Goal: Transaction & Acquisition: Purchase product/service

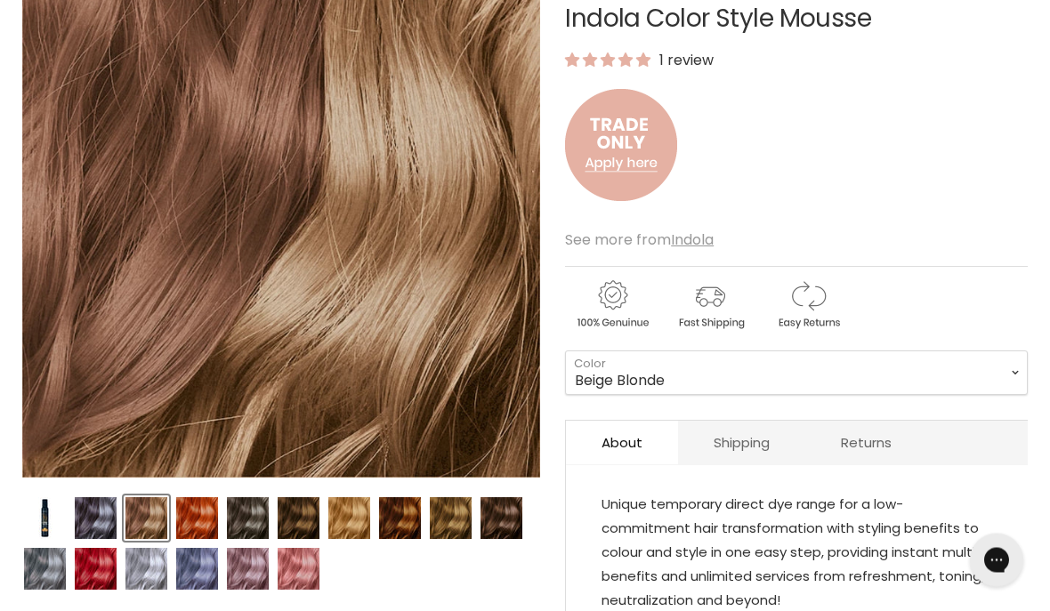
scroll to position [306, 0]
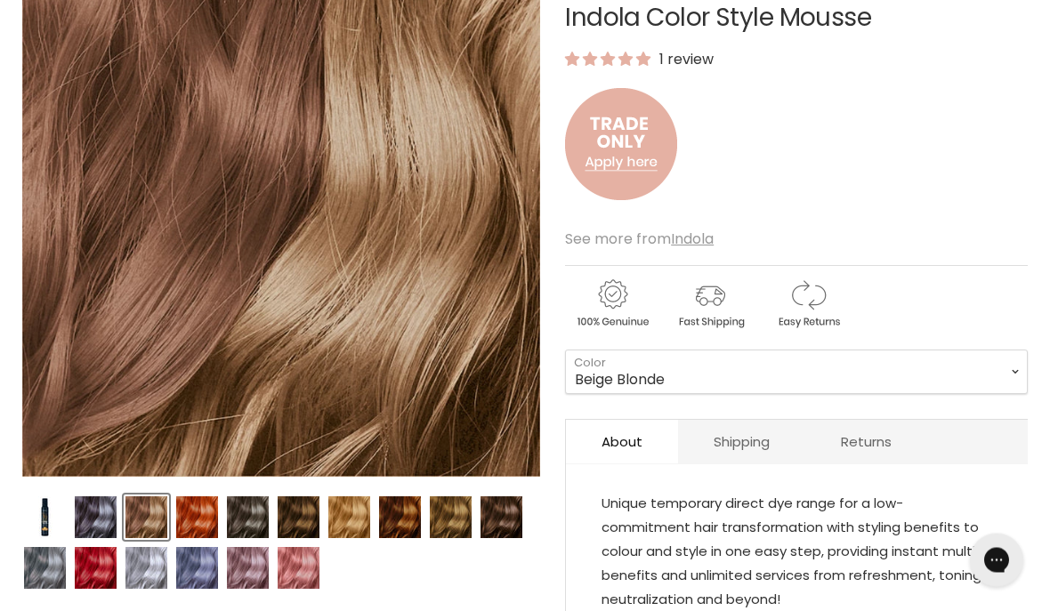
click at [350, 521] on img "Product thumbnails" at bounding box center [349, 518] width 42 height 42
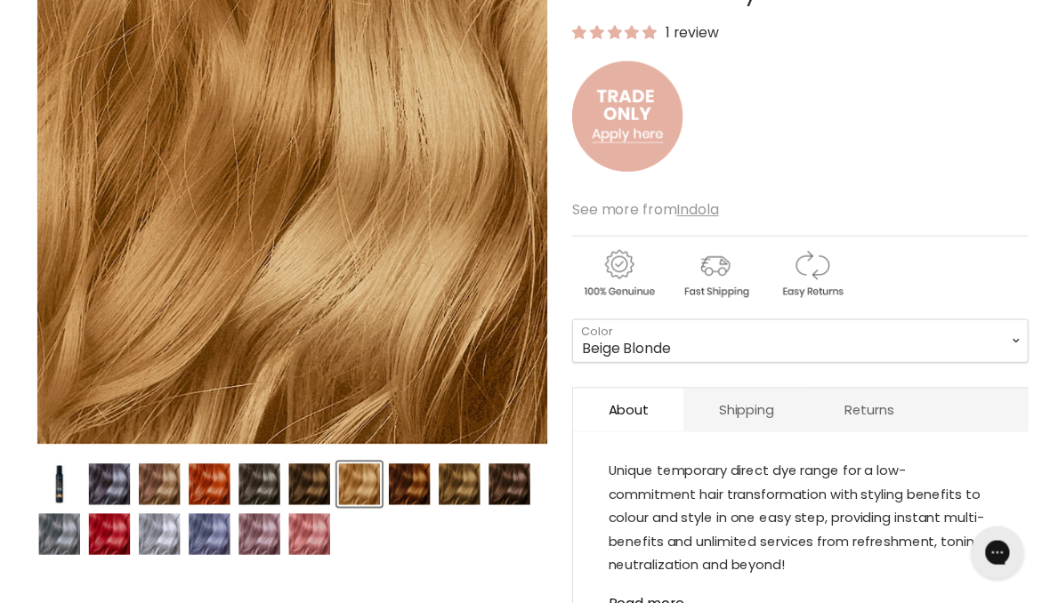
scroll to position [347, 0]
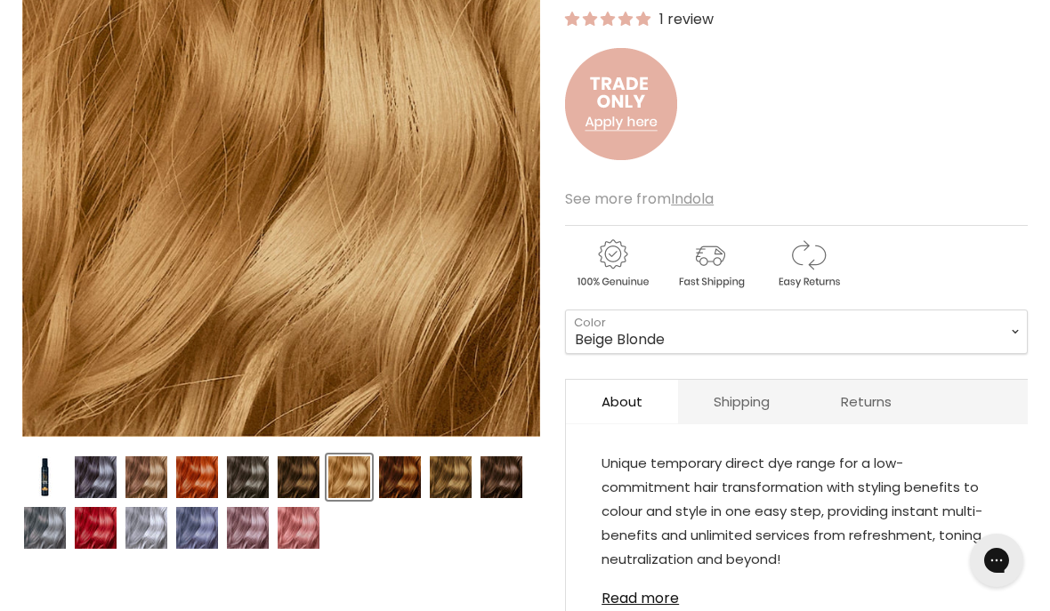
click at [352, 480] on img "Product thumbnails" at bounding box center [349, 478] width 42 height 42
click at [407, 478] on img "Product thumbnails" at bounding box center [400, 478] width 42 height 42
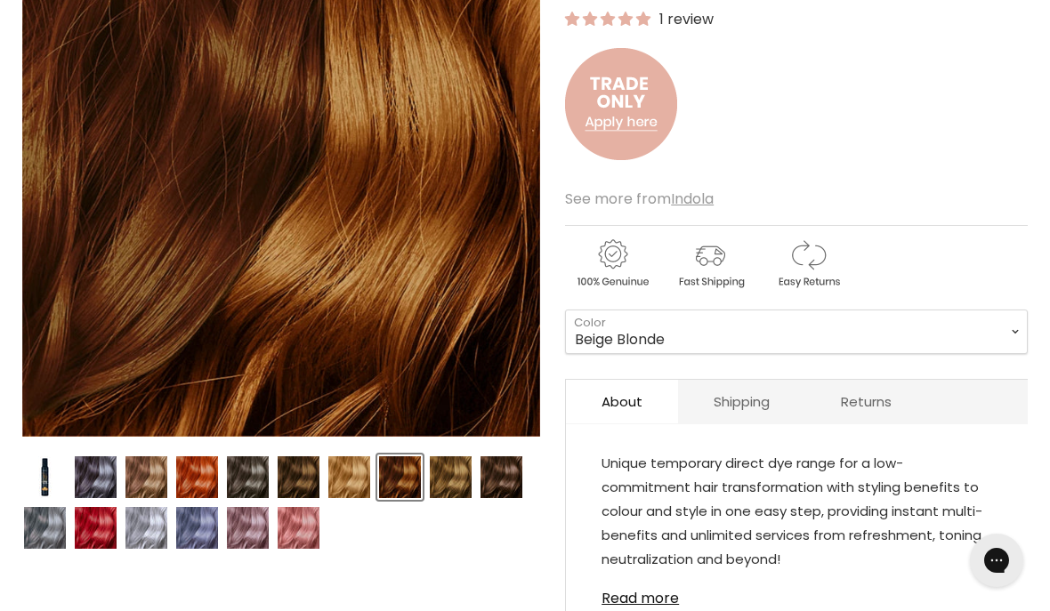
click at [448, 475] on img "Product thumbnails" at bounding box center [451, 478] width 42 height 42
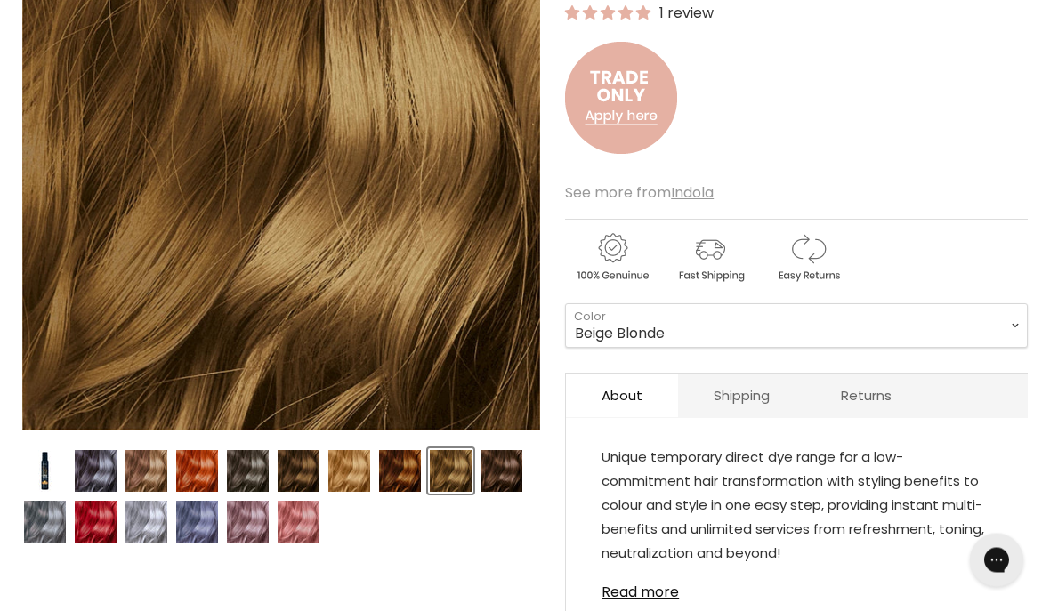
scroll to position [355, 0]
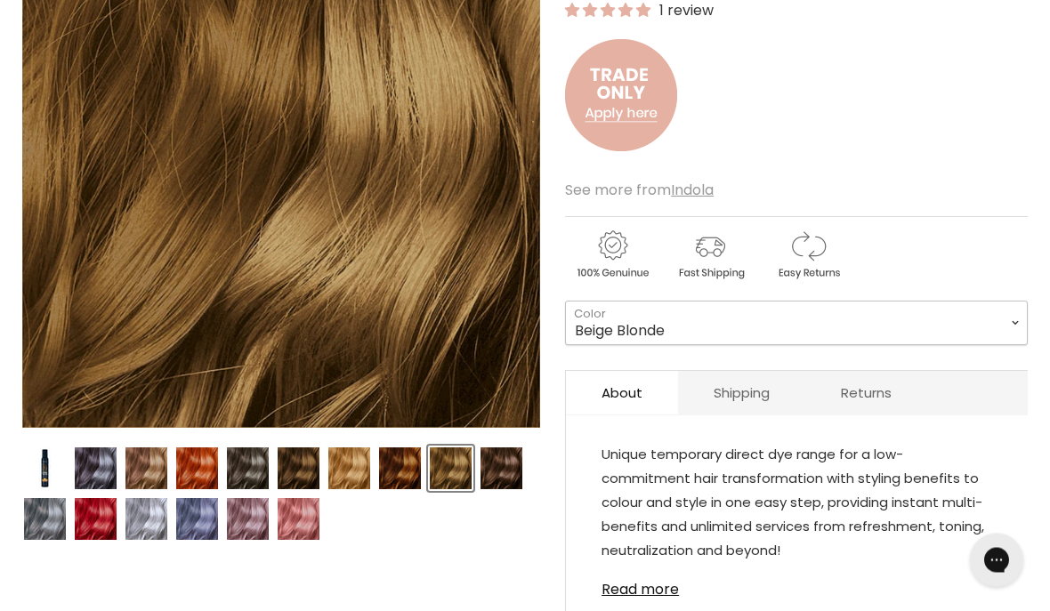
click at [1006, 329] on select "Beige Blonde Honey Blonde Medium Blonde Dark Blonde Medium Brown Strawberry Ros…" at bounding box center [796, 324] width 463 height 44
select select "Medium Blonde"
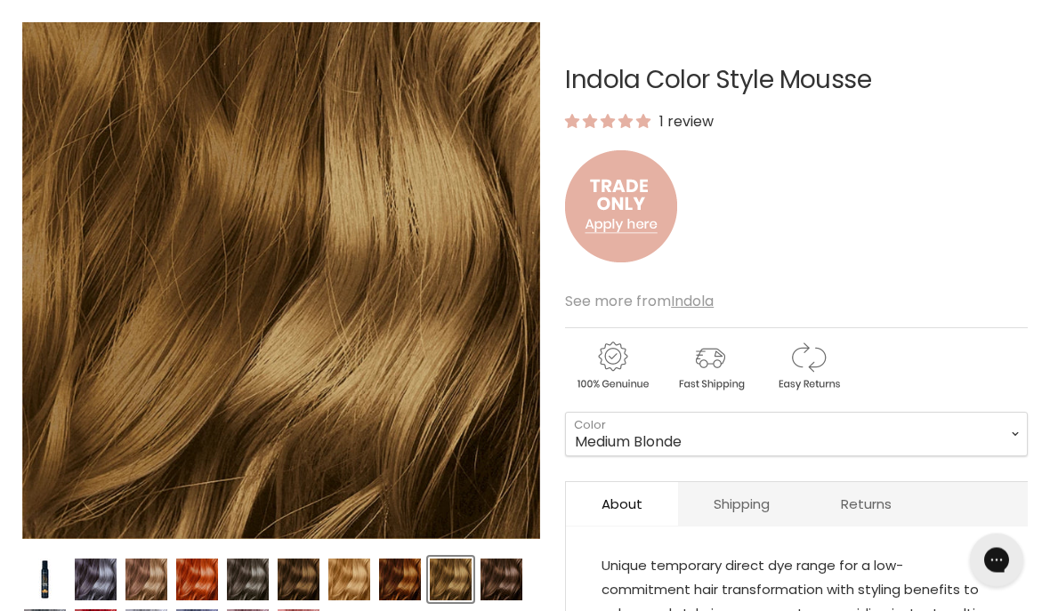
scroll to position [245, 0]
click at [355, 583] on img "Product thumbnails" at bounding box center [349, 580] width 42 height 42
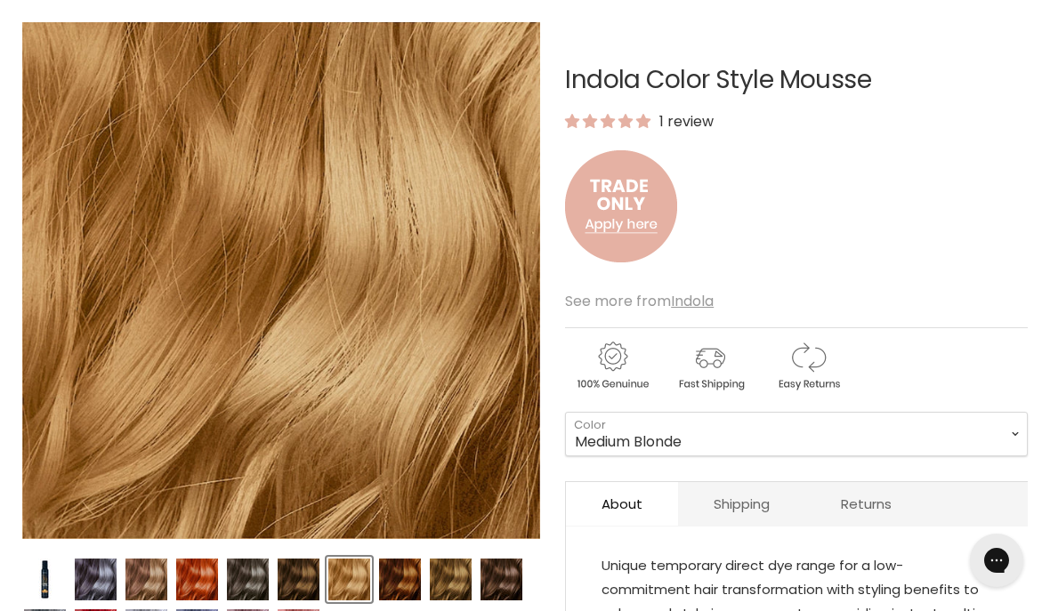
click at [457, 580] on img "Product thumbnails" at bounding box center [451, 580] width 42 height 42
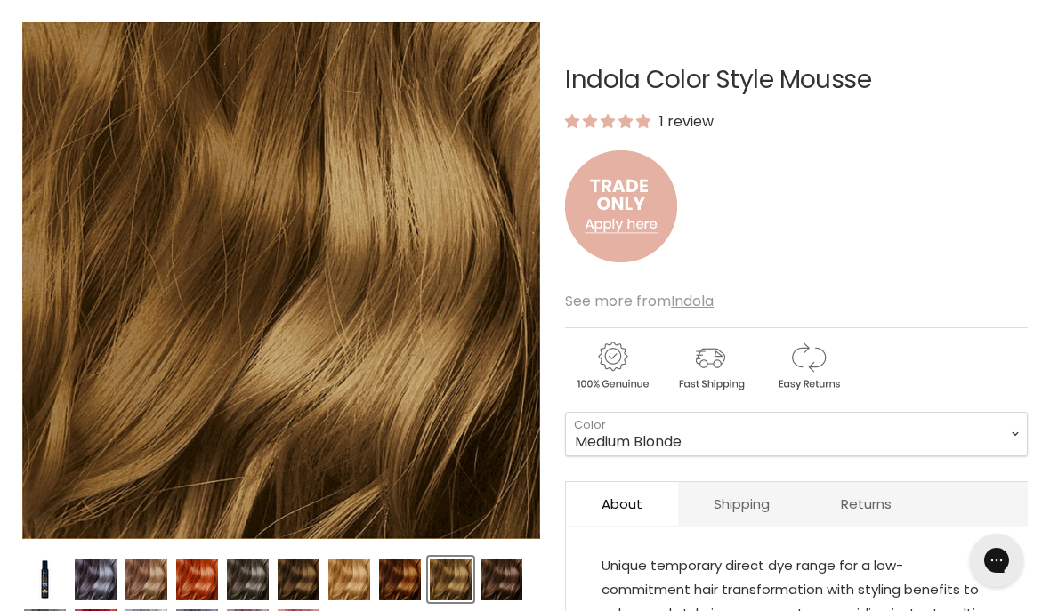
click at [352, 594] on img "Product thumbnails" at bounding box center [349, 580] width 42 height 42
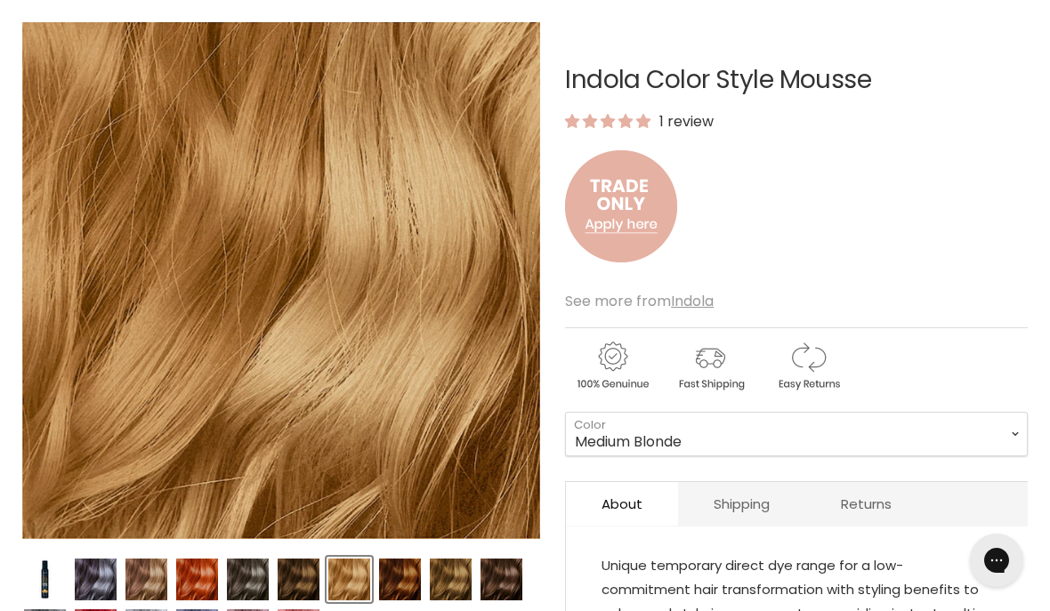
click at [353, 578] on img "Product thumbnails" at bounding box center [349, 580] width 42 height 42
click at [454, 577] on img "Product thumbnails" at bounding box center [451, 580] width 42 height 42
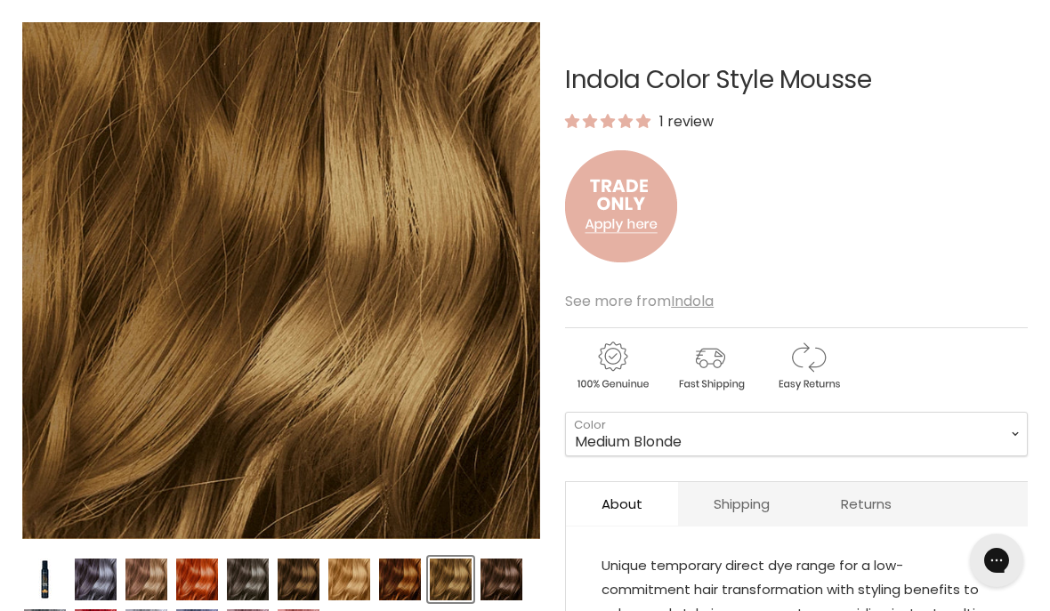
click at [150, 585] on img "Product thumbnails" at bounding box center [146, 580] width 42 height 42
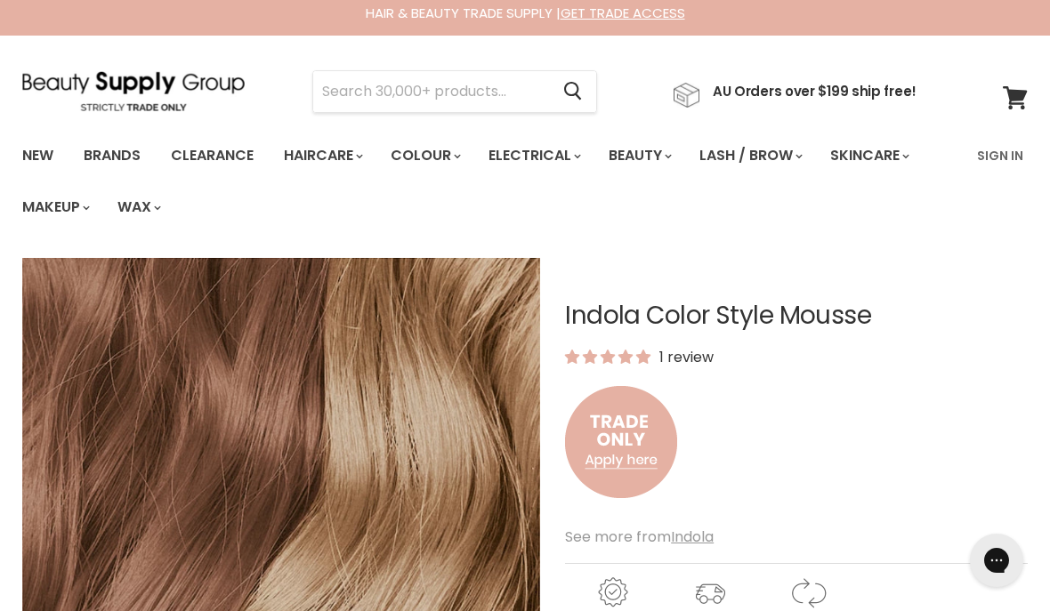
scroll to position [0, 0]
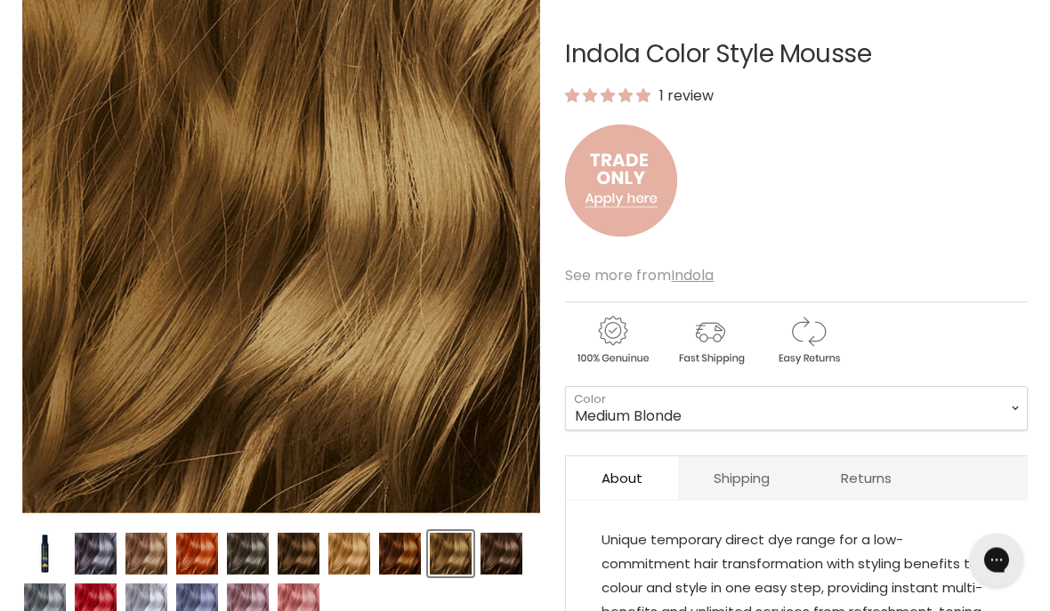
scroll to position [271, 0]
click at [149, 555] on img "Product thumbnails" at bounding box center [146, 554] width 42 height 42
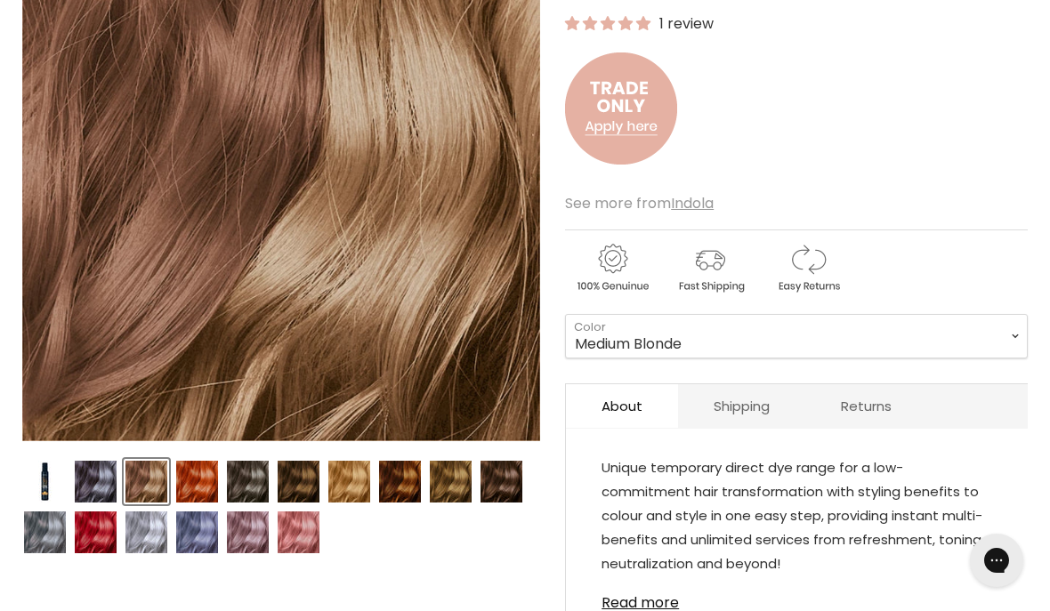
scroll to position [367, 0]
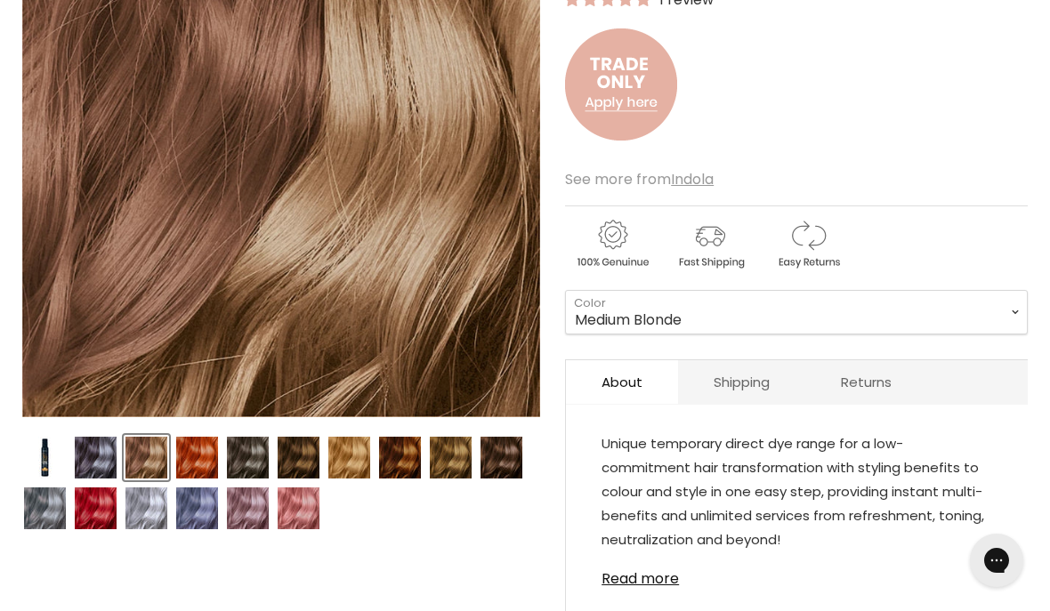
click at [353, 461] on img "Product thumbnails" at bounding box center [349, 458] width 42 height 42
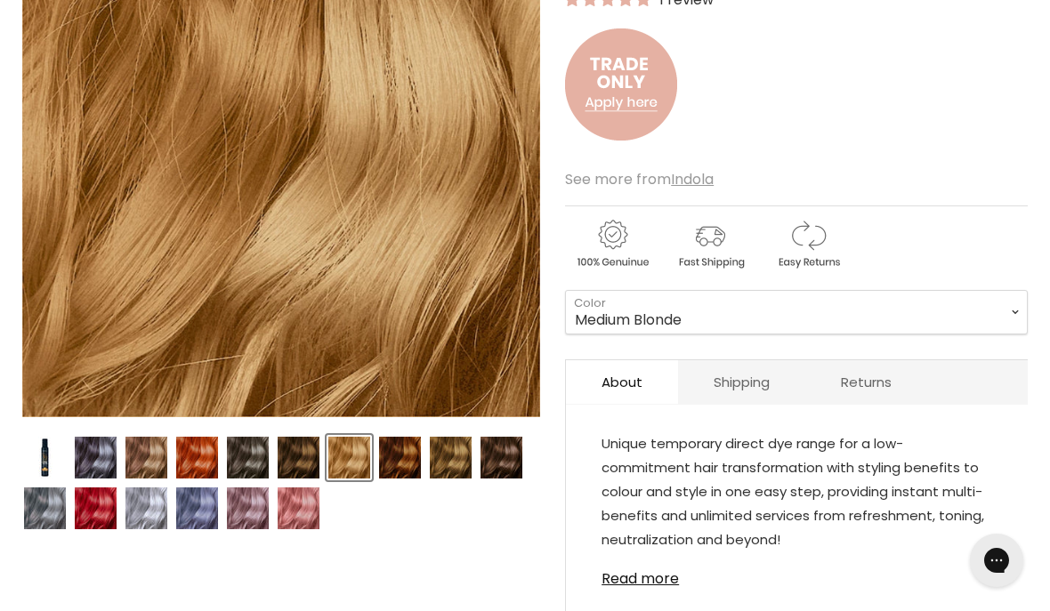
click at [457, 461] on img "Product thumbnails" at bounding box center [451, 458] width 42 height 42
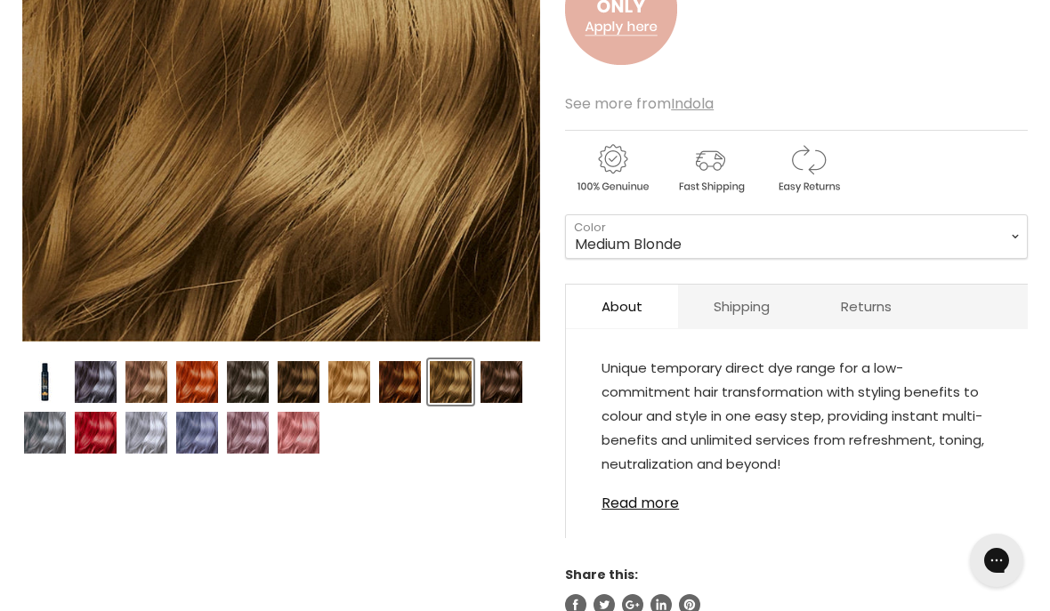
scroll to position [446, 0]
